Goal: Transaction & Acquisition: Download file/media

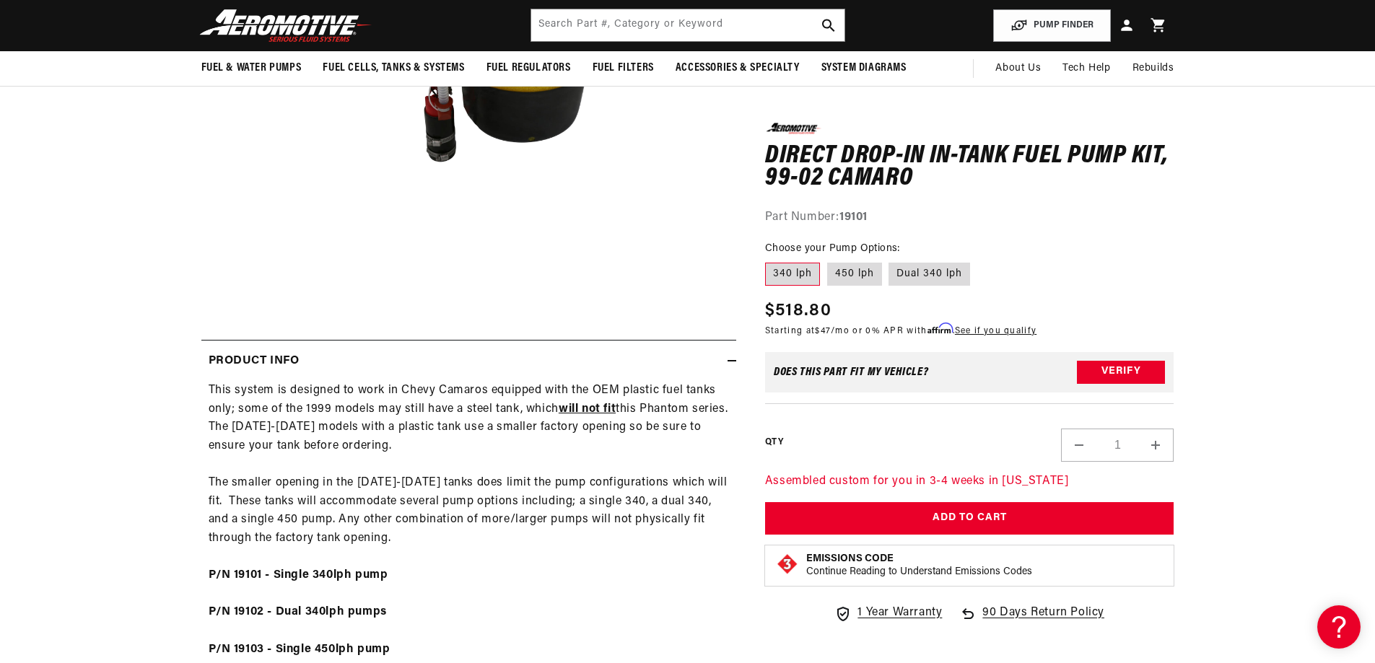
click at [857, 215] on strong "19101" at bounding box center [853, 217] width 28 height 12
copy strong "19101"
drag, startPoint x: 86, startPoint y: 461, endPoint x: 104, endPoint y: 459, distance: 18.2
click at [89, 461] on section "0.0 star rating Write a review Direct Drop-In In-Tank Fuel Pump Kit, 99-02 Cama…" at bounding box center [687, 418] width 1375 height 1233
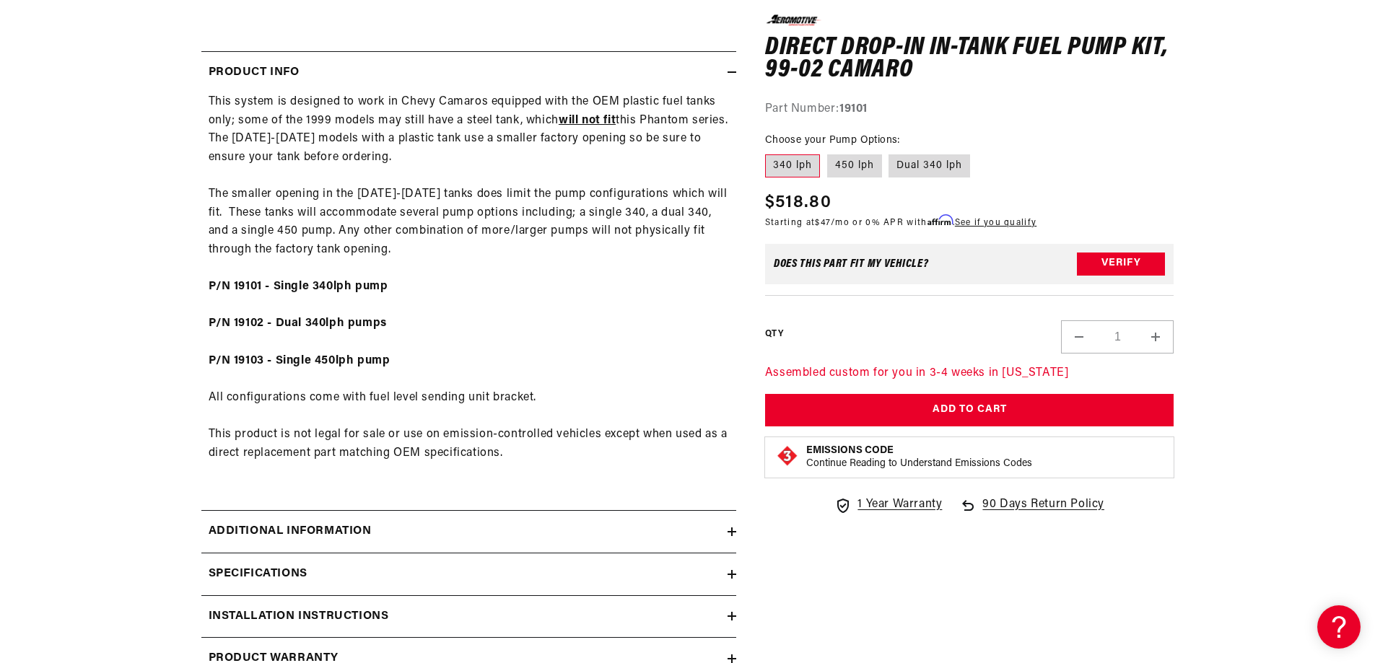
scroll to position [770, 0]
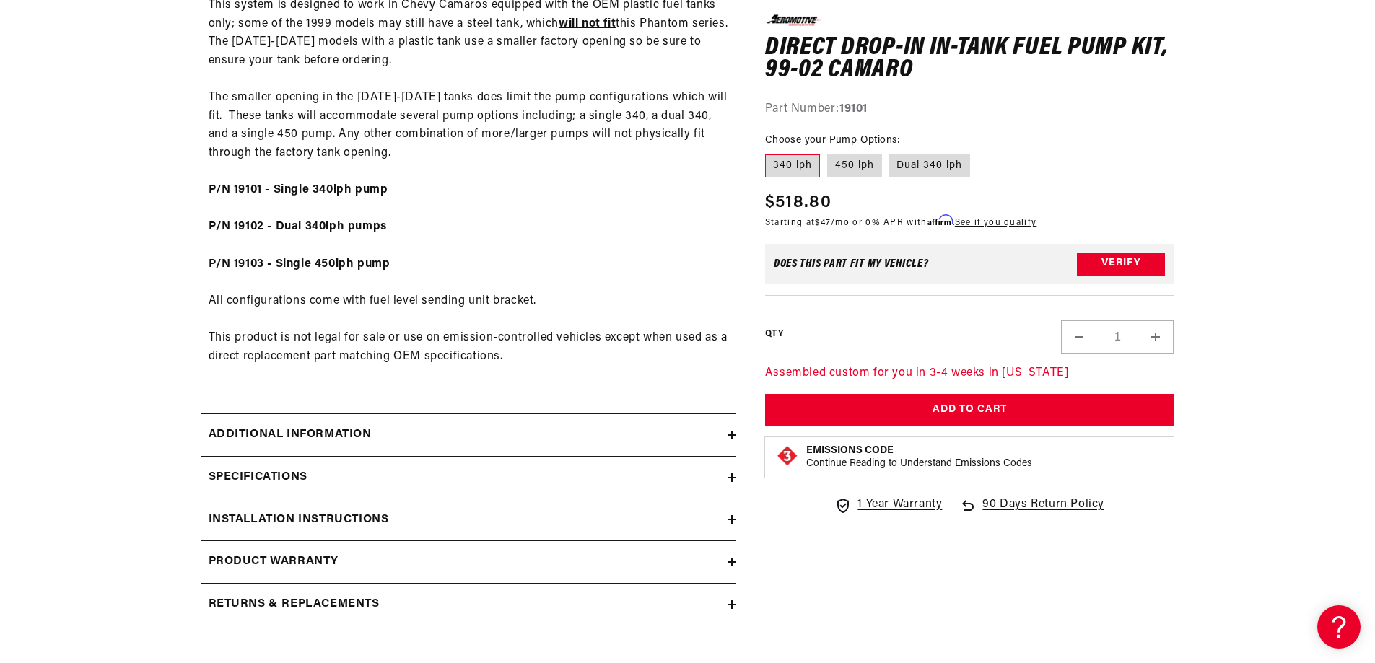
click at [392, 427] on div "Additional information" at bounding box center [464, 435] width 526 height 19
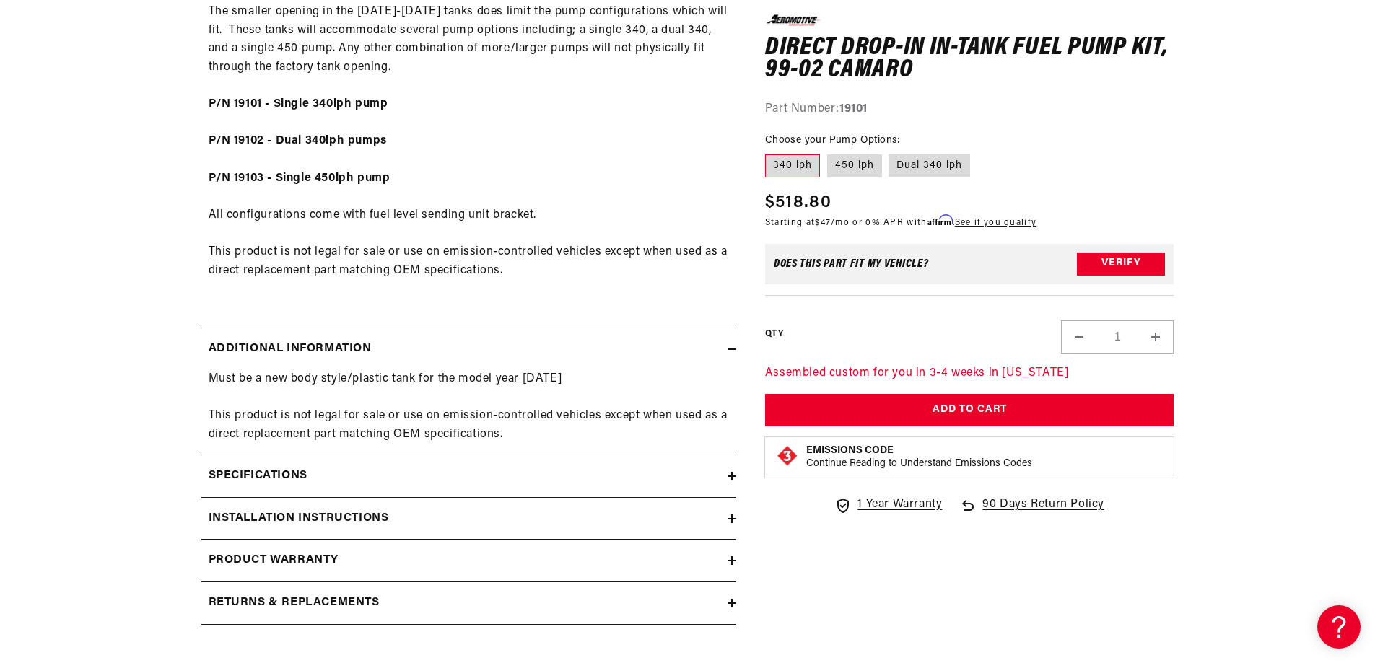
scroll to position [962, 0]
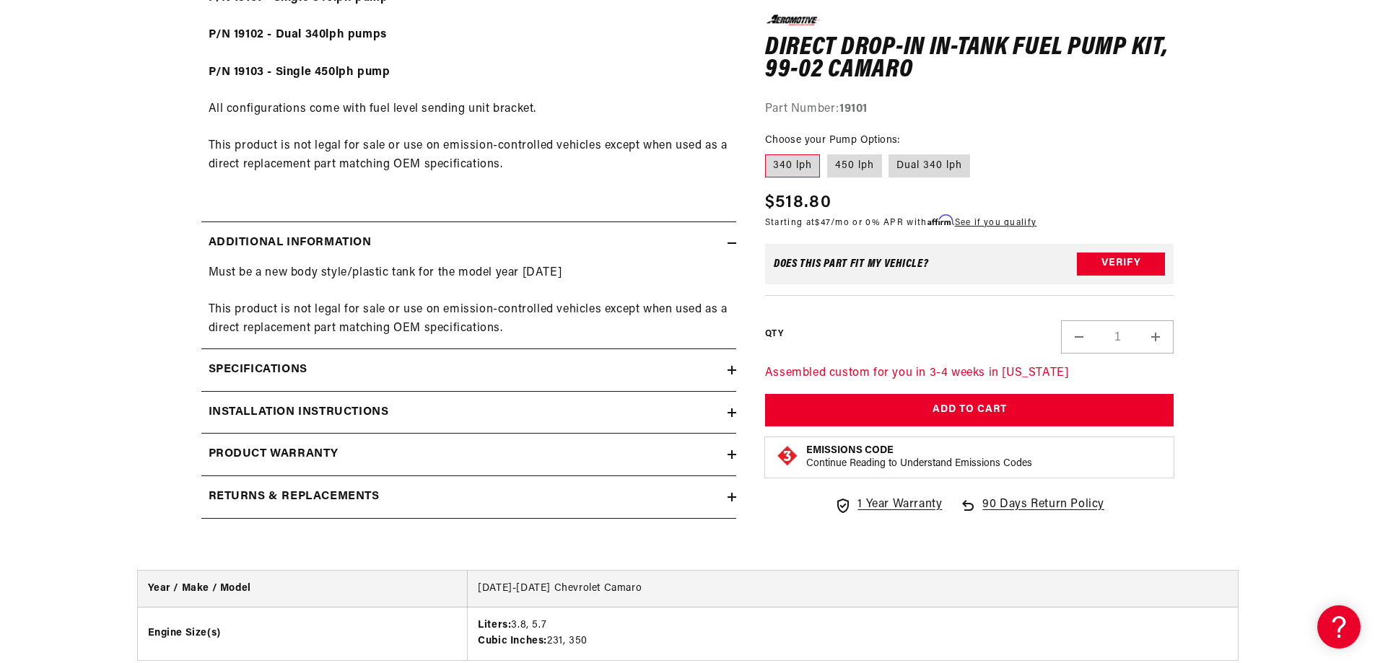
click at [380, 245] on div "Additional information" at bounding box center [464, 243] width 526 height 19
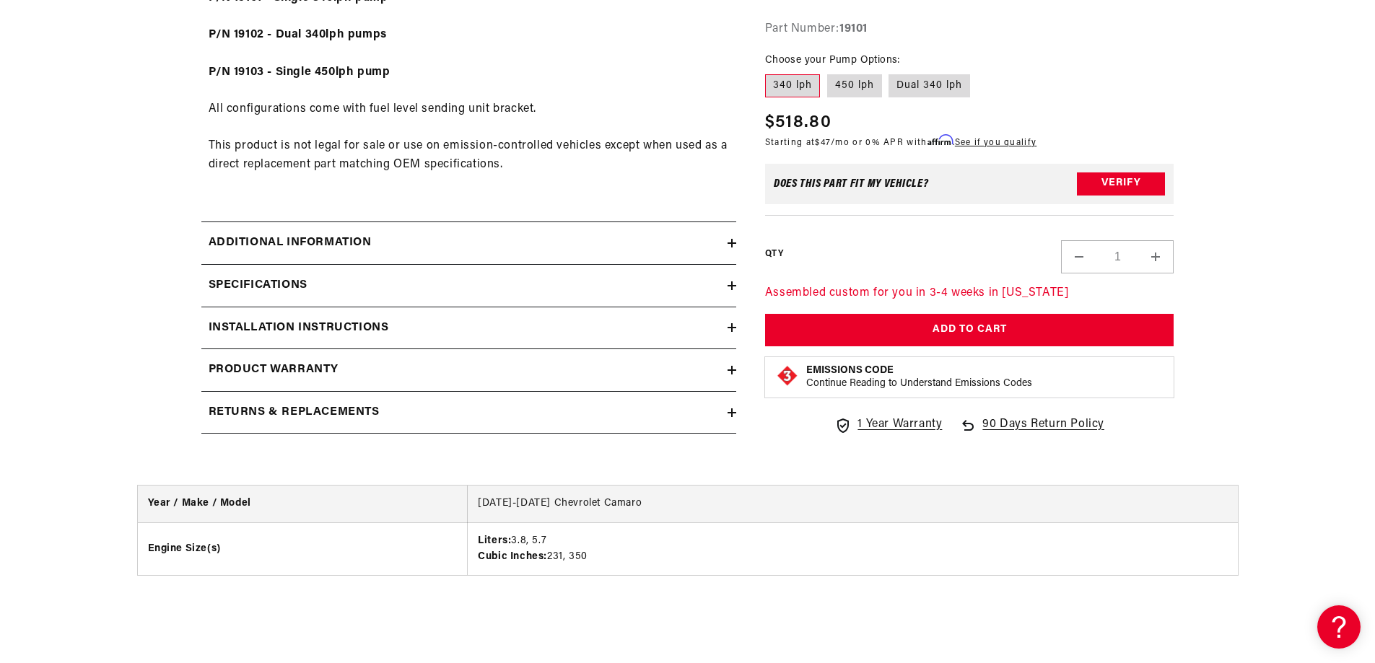
click at [337, 281] on div "Specifications" at bounding box center [464, 285] width 526 height 19
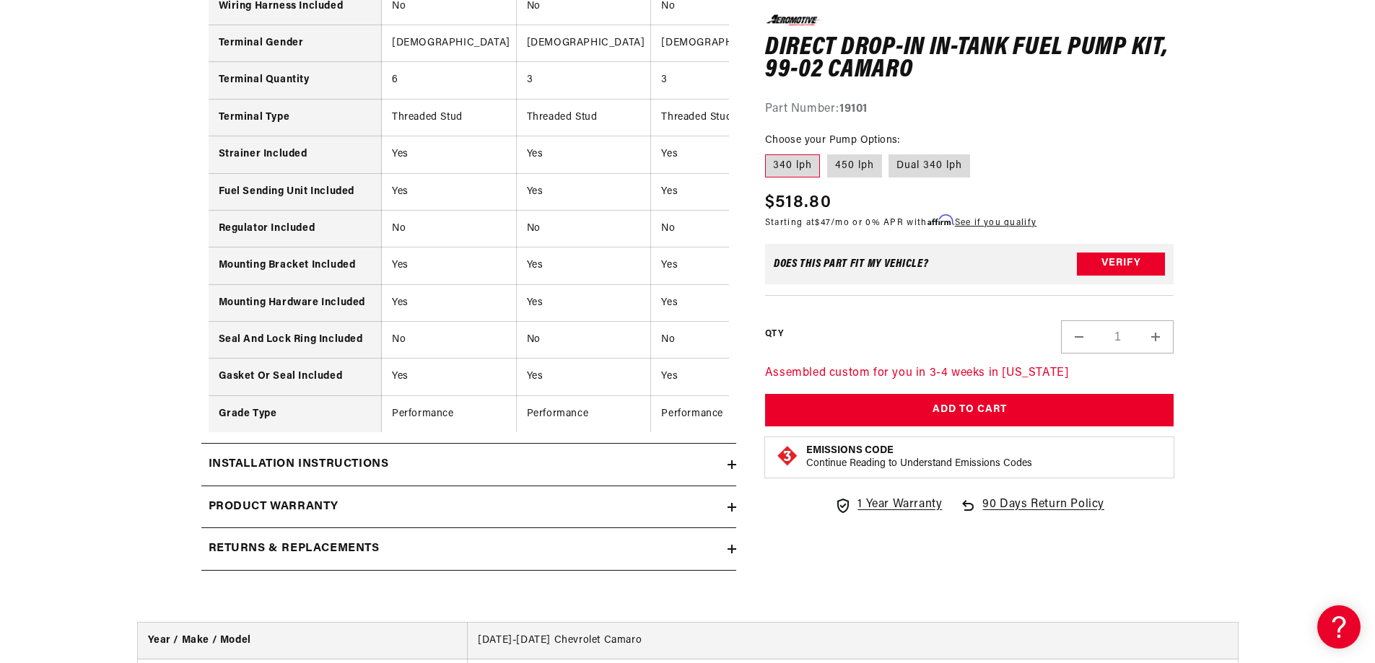
scroll to position [2117, 0]
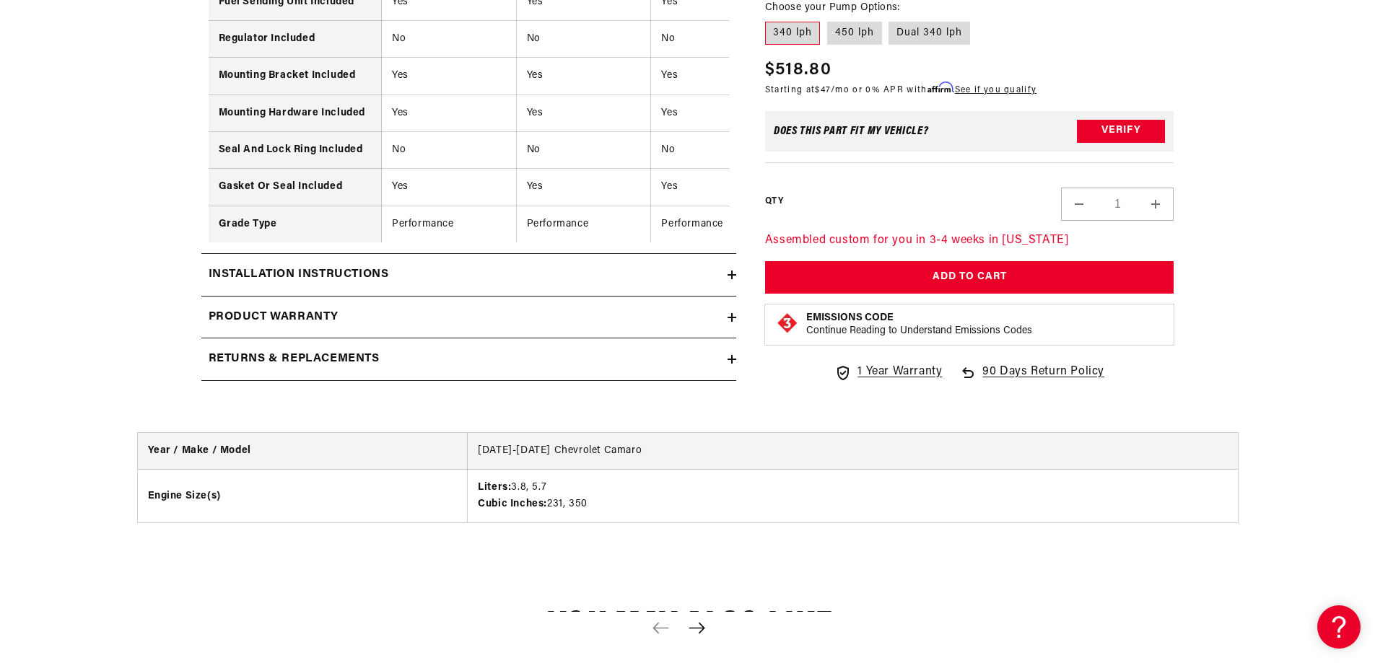
click at [529, 284] on div "Installation Instructions" at bounding box center [464, 275] width 526 height 19
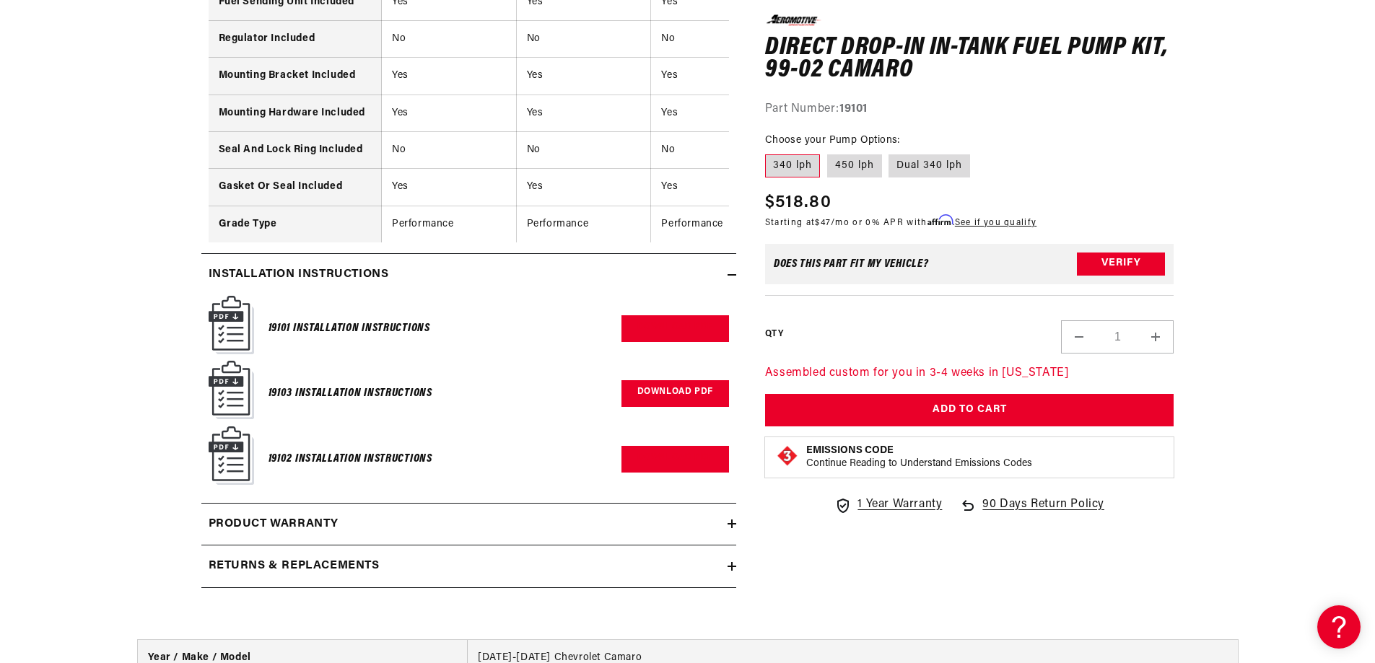
click at [652, 400] on link "Download PDF" at bounding box center [675, 393] width 108 height 27
